Goal: Information Seeking & Learning: Learn about a topic

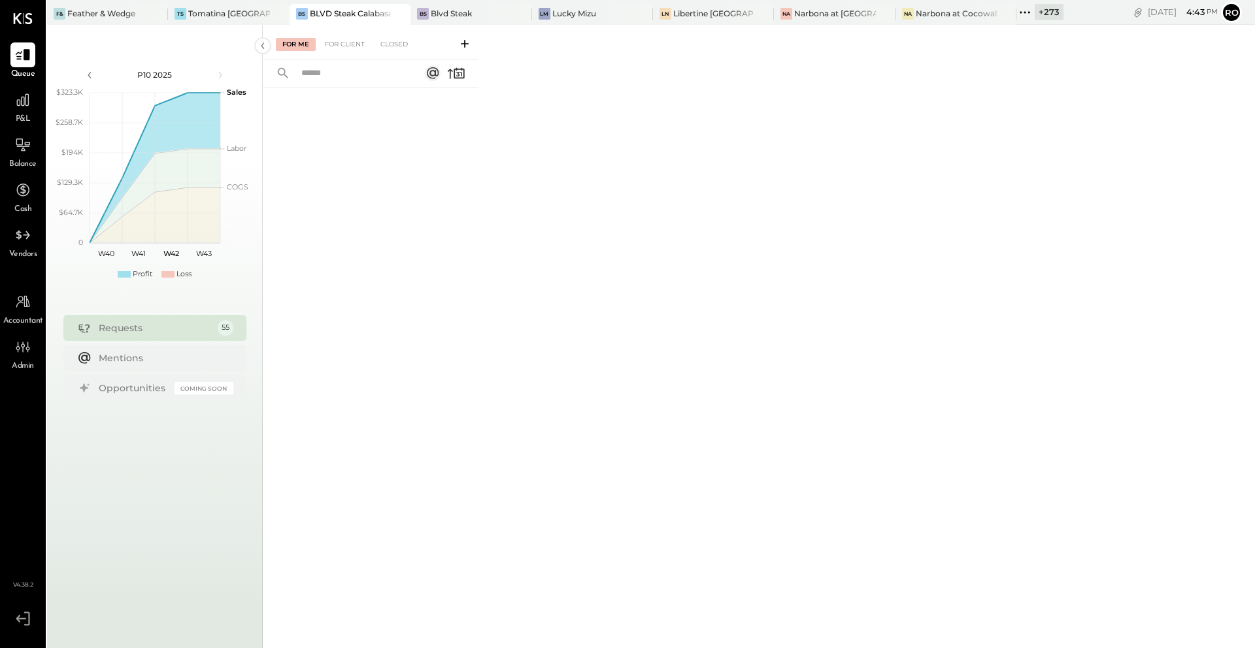
click at [1021, 16] on icon at bounding box center [1024, 12] width 17 height 17
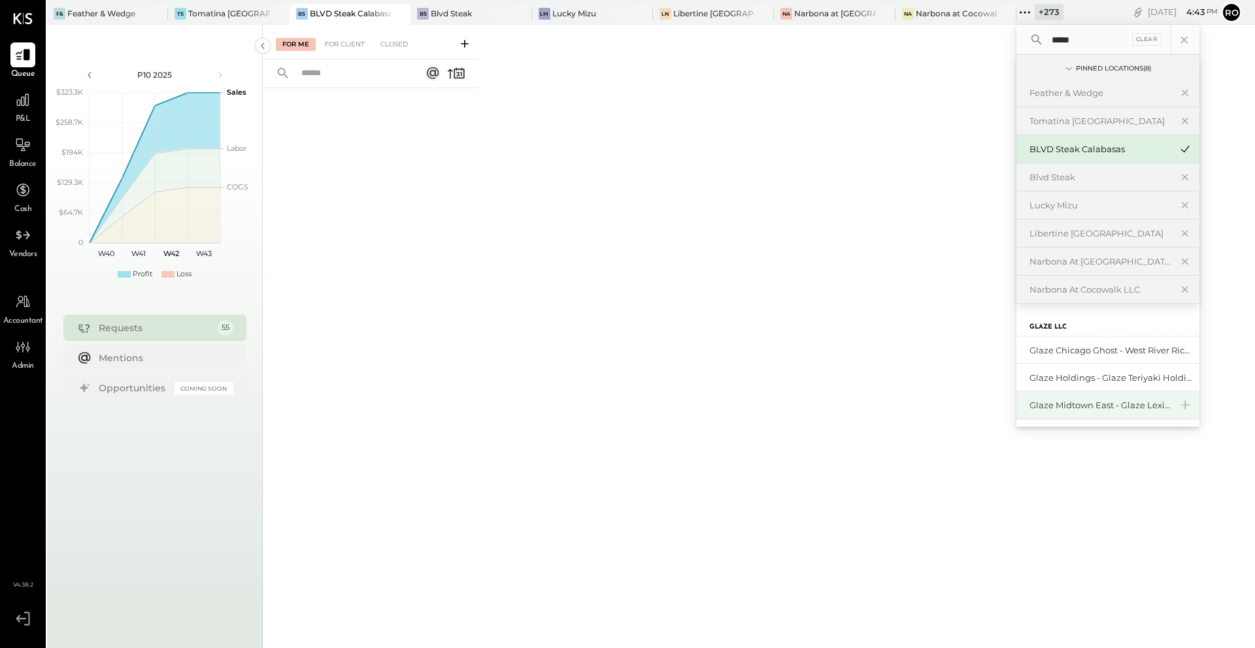
type input "*****"
click at [1096, 403] on div "Glaze Midtown East - Glaze Lexington One LLC" at bounding box center [1099, 405] width 141 height 12
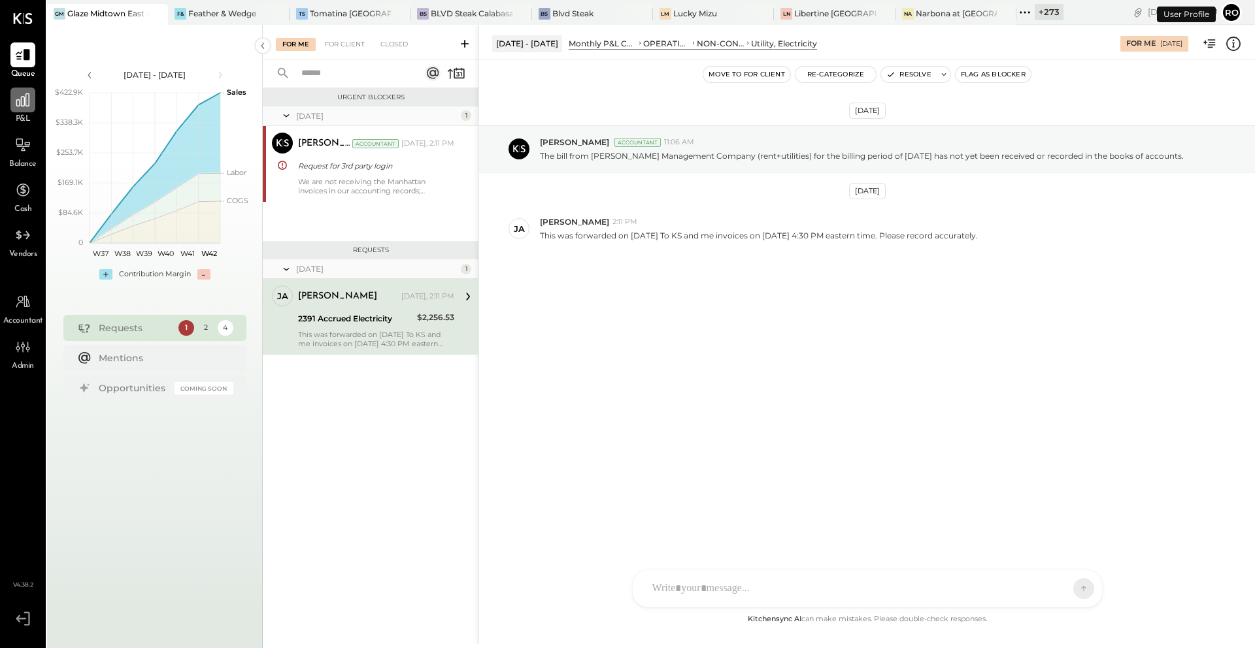
click at [14, 112] on div at bounding box center [22, 100] width 25 height 25
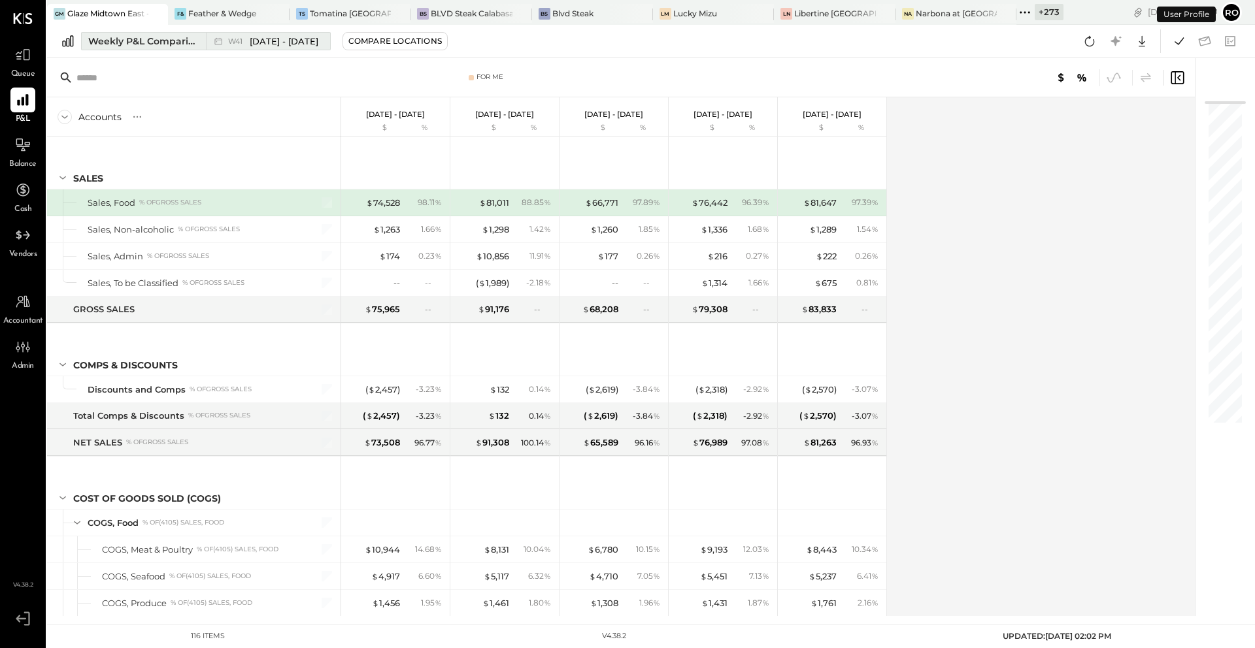
click at [282, 38] on span "[DATE] - [DATE]" at bounding box center [284, 41] width 69 height 12
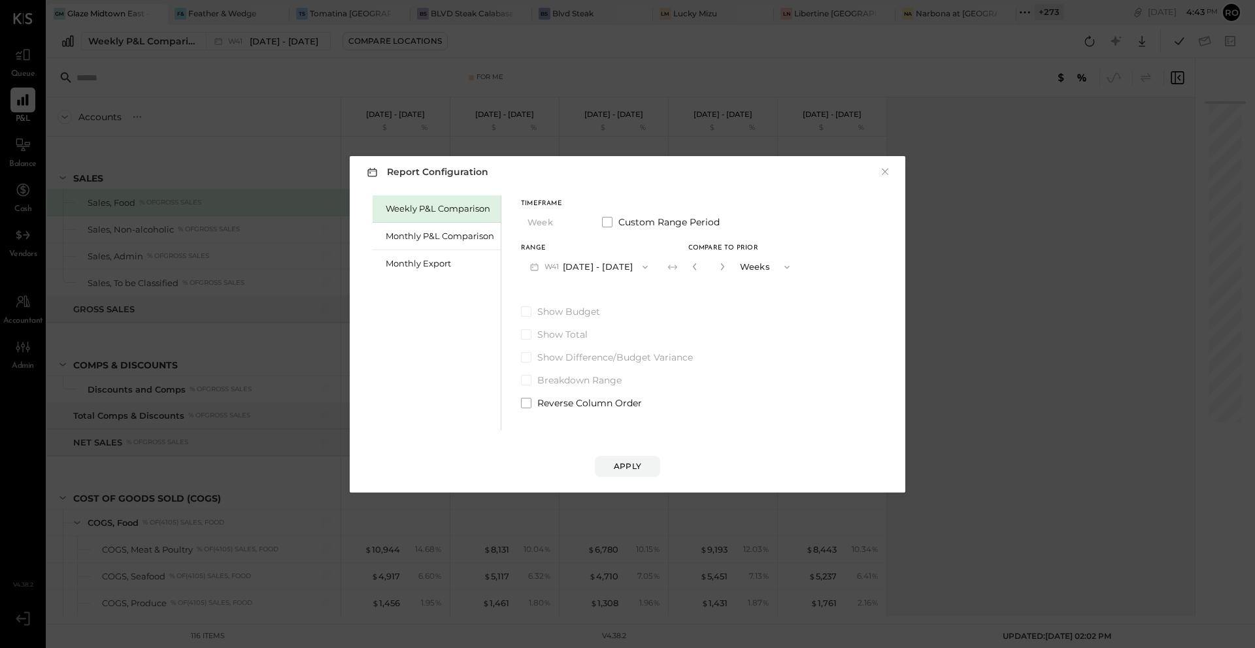
click at [655, 70] on div "Report Configuration × Weekly P&L Comparison Monthly P&L Comparison Monthly Exp…" at bounding box center [627, 324] width 1255 height 648
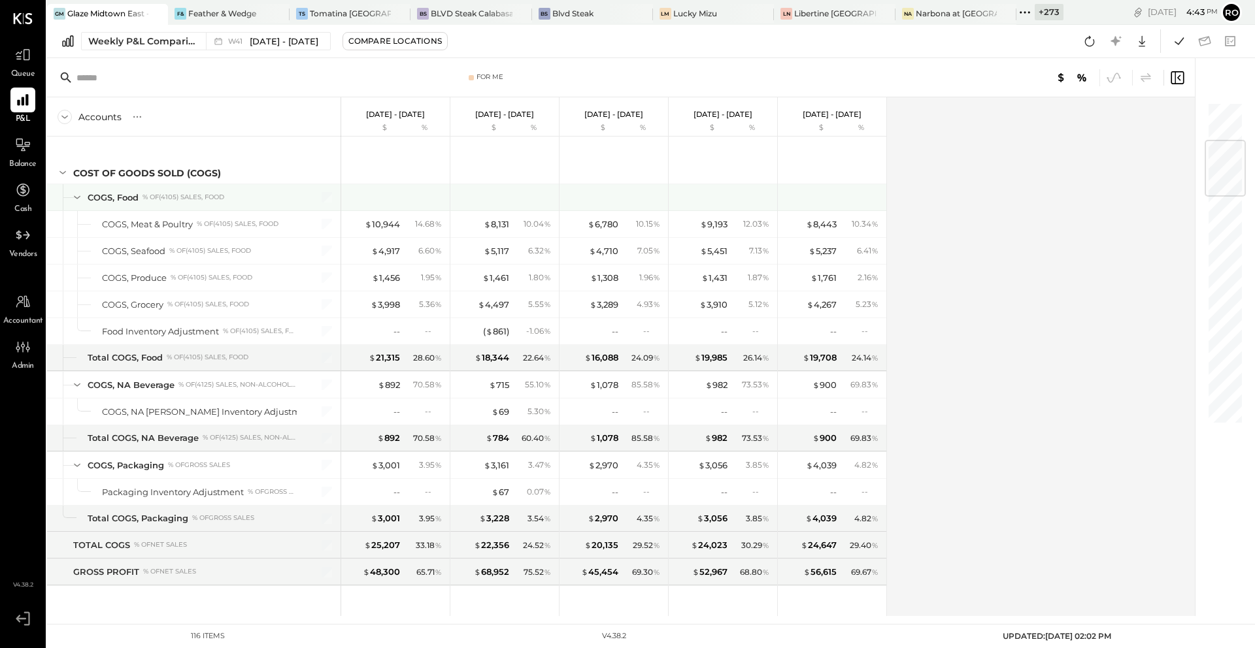
scroll to position [321, 0]
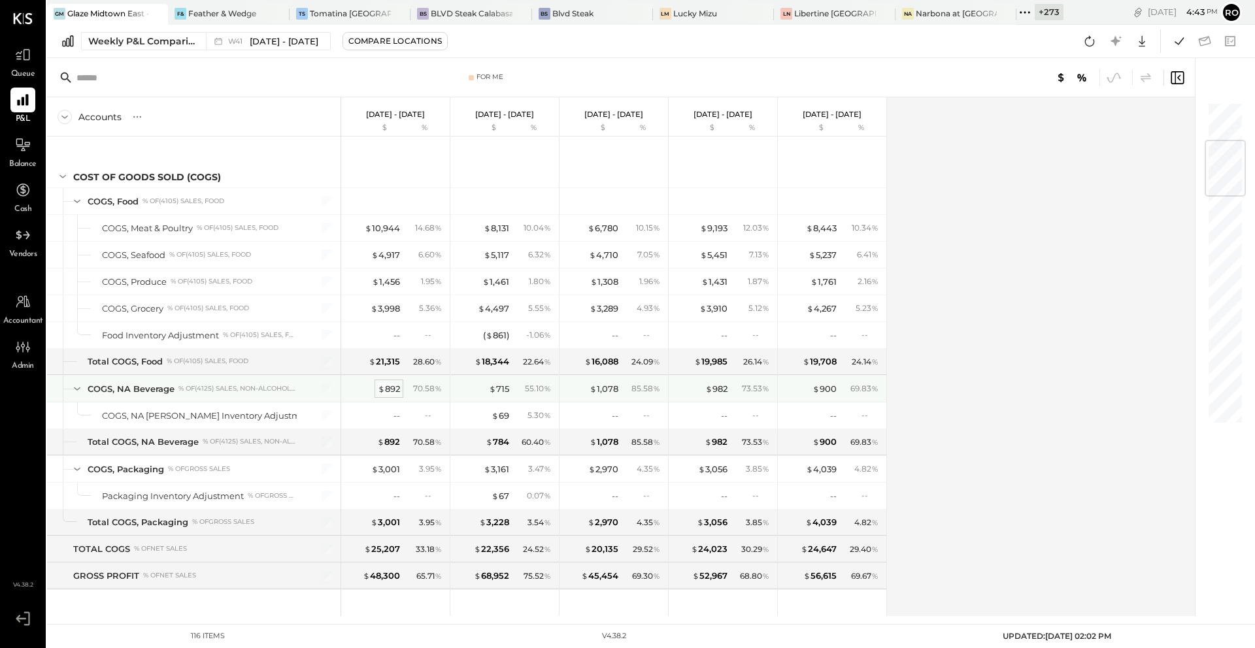
click at [396, 389] on div "$ 892" at bounding box center [389, 389] width 22 height 12
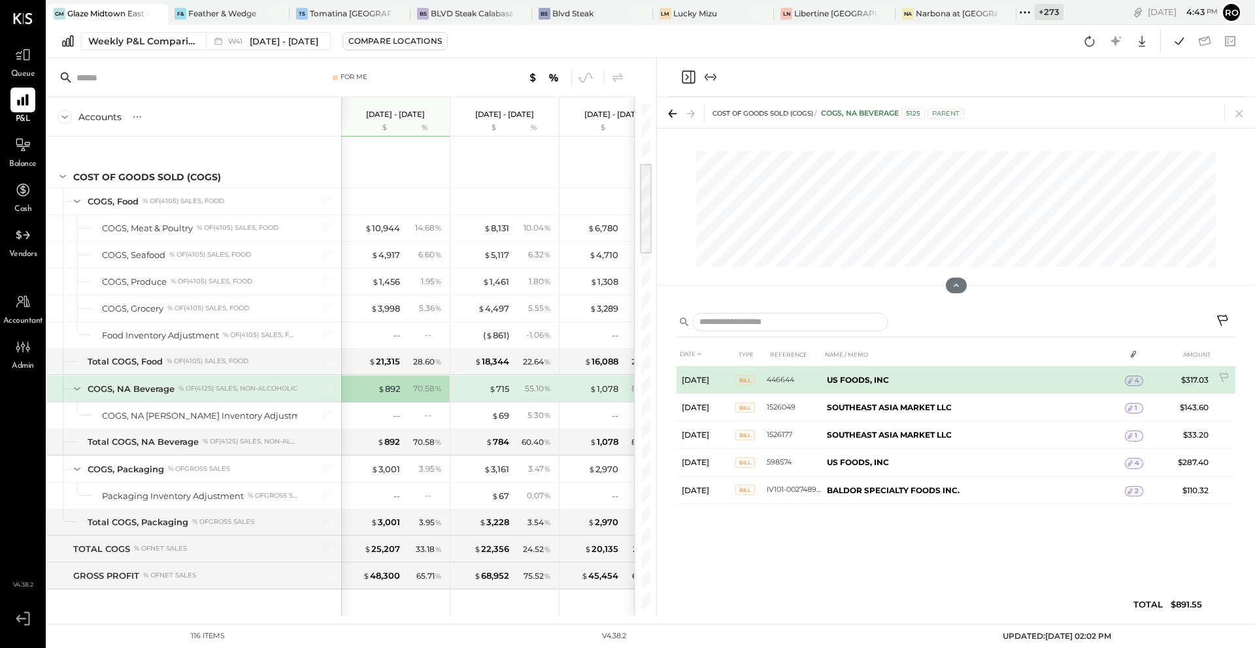
click at [1134, 378] on span "4" at bounding box center [1136, 380] width 5 height 9
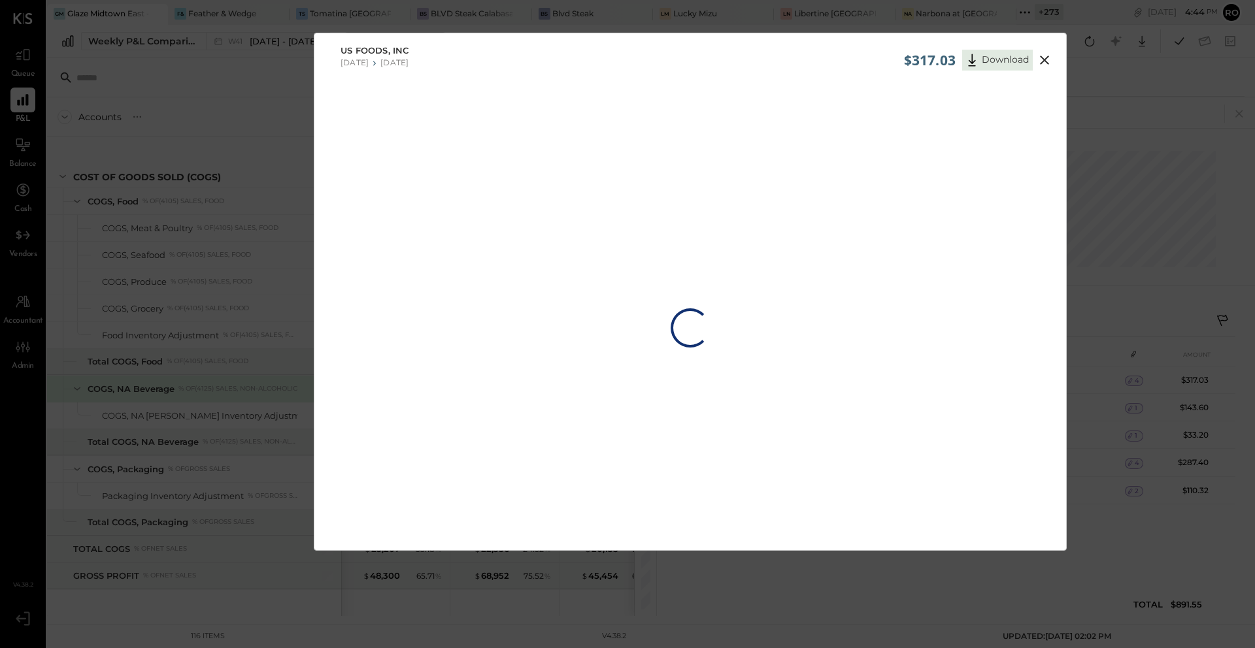
click at [1038, 65] on icon at bounding box center [1044, 60] width 16 height 16
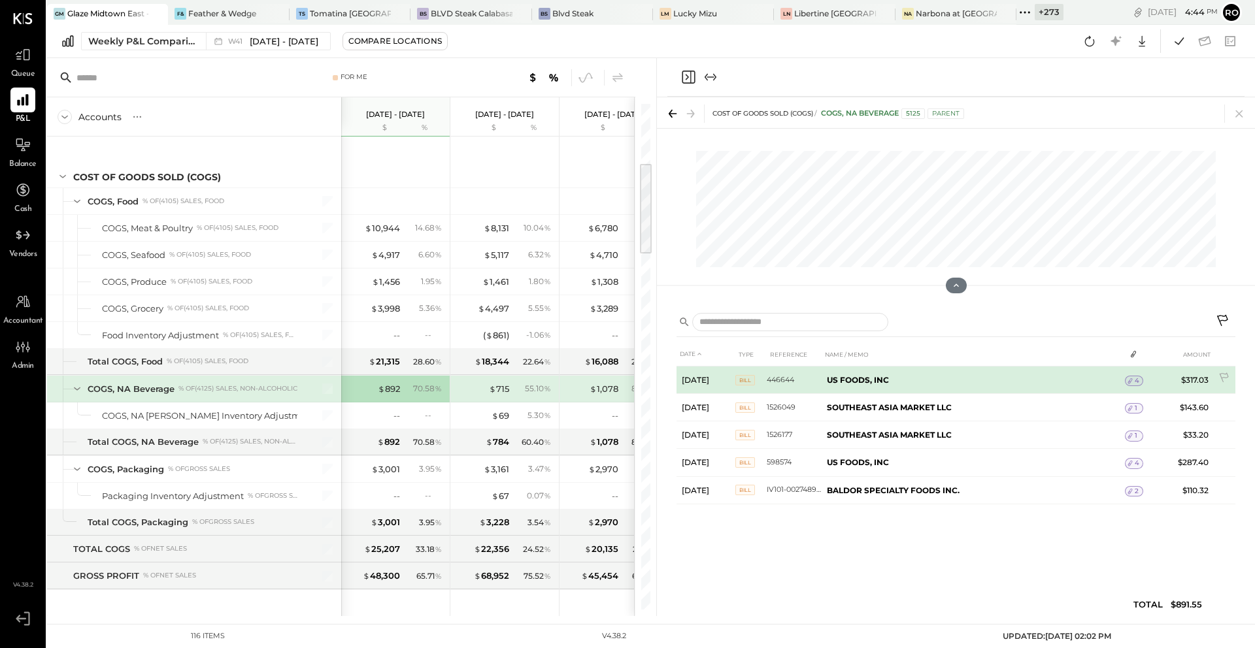
click at [1132, 382] on icon at bounding box center [1129, 380] width 9 height 9
